Goal: Task Accomplishment & Management: Use online tool/utility

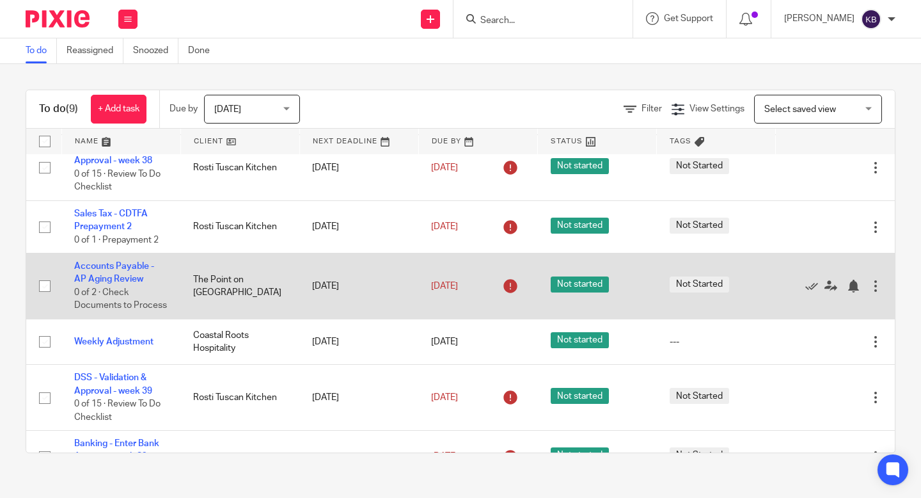
scroll to position [180, 0]
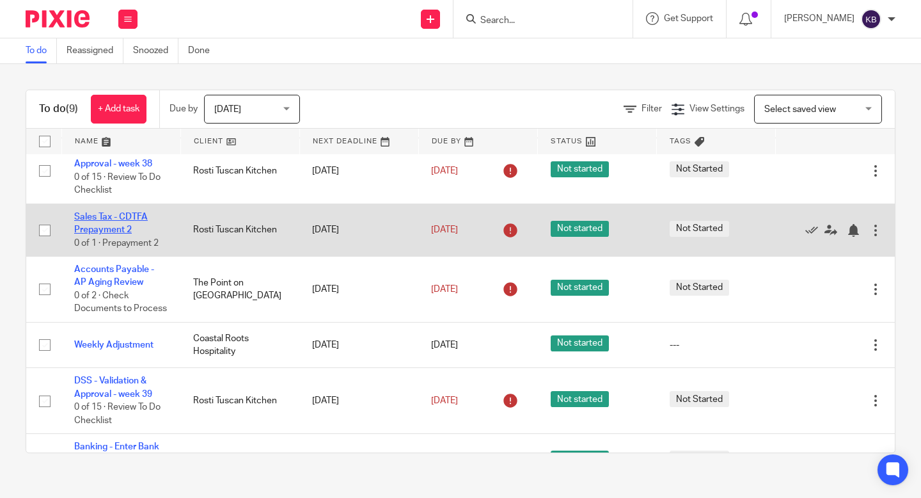
click at [88, 229] on link "Sales Tax - CDTFA Prepayment 2" at bounding box center [111, 223] width 74 height 22
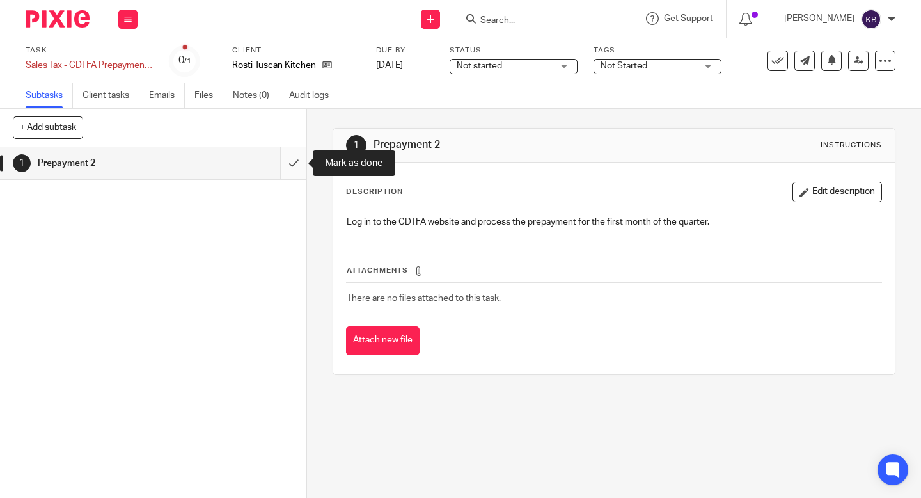
click at [287, 156] on input "submit" at bounding box center [153, 163] width 306 height 32
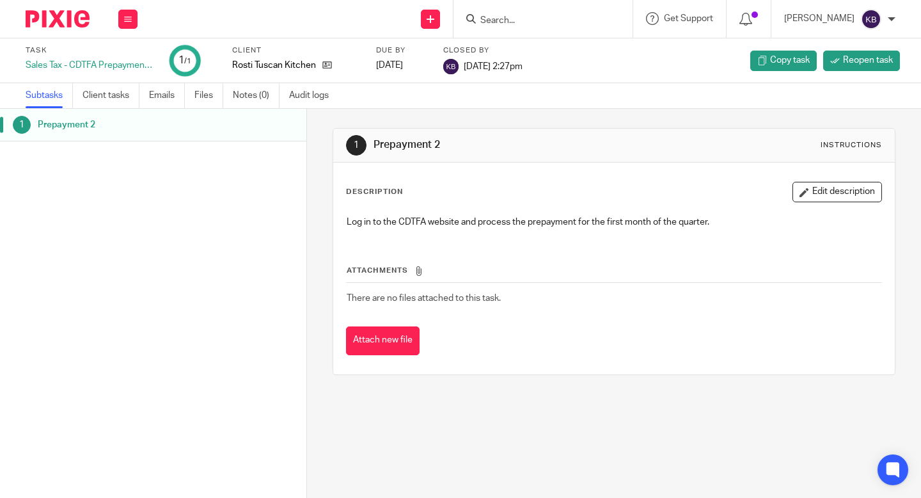
click at [45, 25] on img at bounding box center [58, 18] width 64 height 17
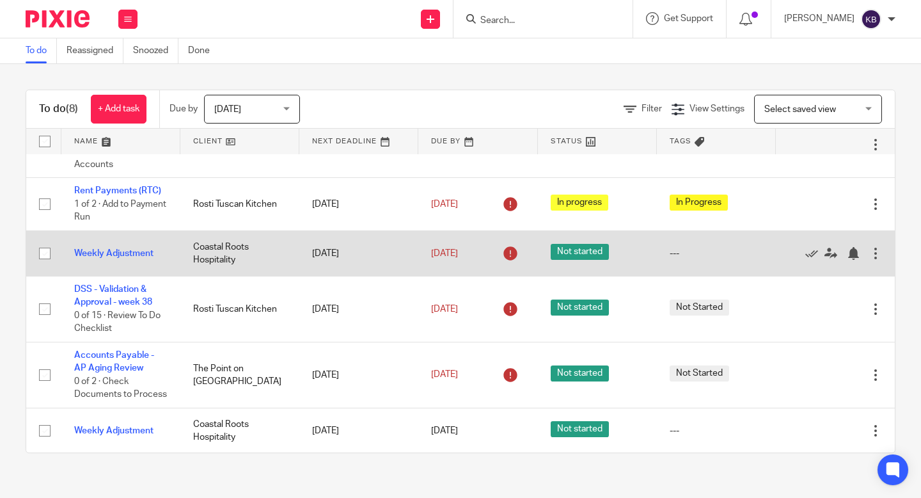
scroll to position [170, 0]
